Goal: Task Accomplishment & Management: Complete application form

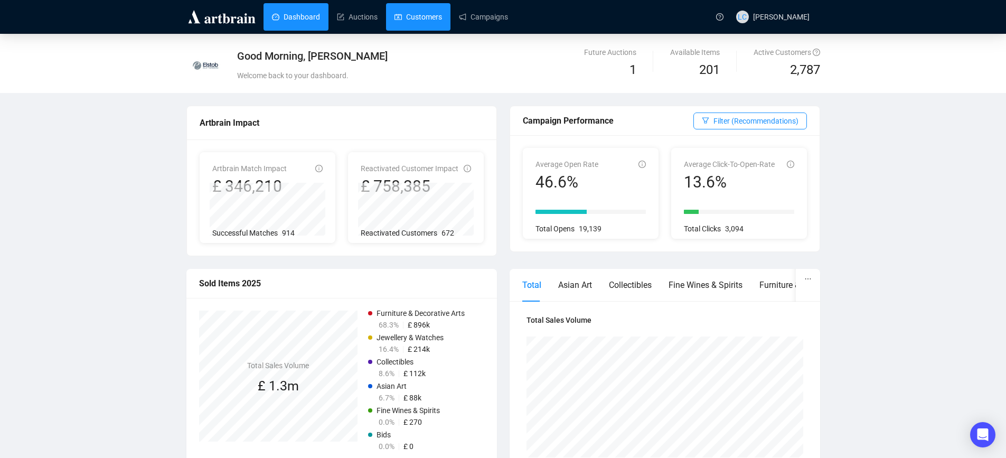
click at [422, 11] on link "Customers" at bounding box center [418, 16] width 48 height 27
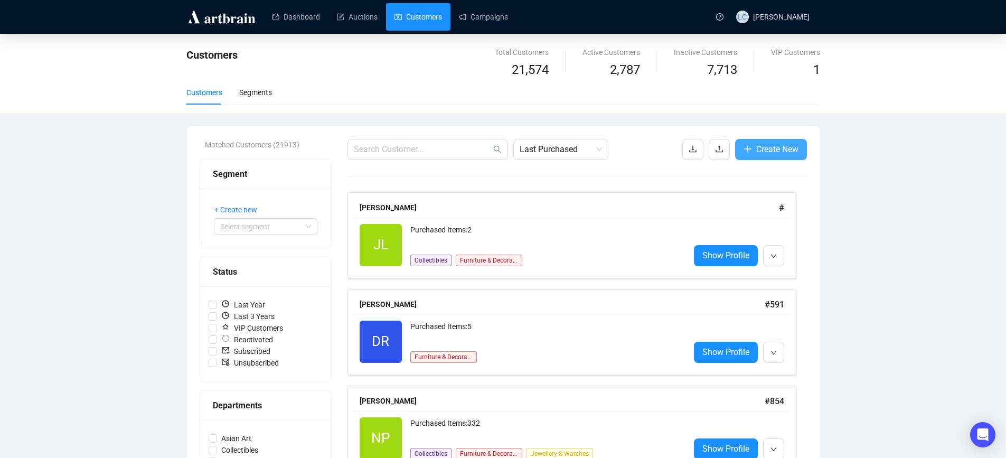
click at [768, 147] on span "Create New" at bounding box center [777, 149] width 42 height 13
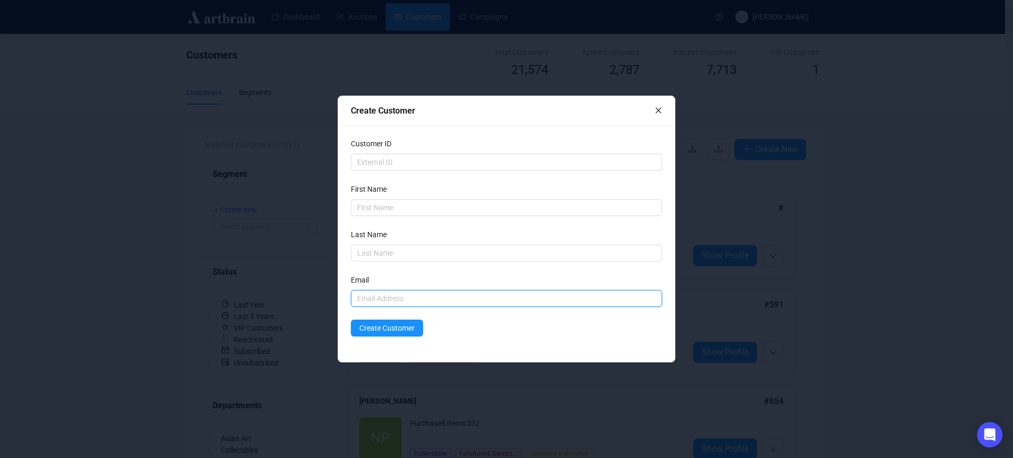
click at [412, 290] on input "text" at bounding box center [506, 298] width 311 height 17
paste input "[EMAIL_ADDRESS][DOMAIN_NAME]"
type input "[EMAIL_ADDRESS][DOMAIN_NAME]"
click at [380, 332] on span "Create Customer" at bounding box center [386, 328] width 55 height 12
click at [658, 113] on icon "close" at bounding box center [658, 110] width 7 height 7
